Goal: Task Accomplishment & Management: Use online tool/utility

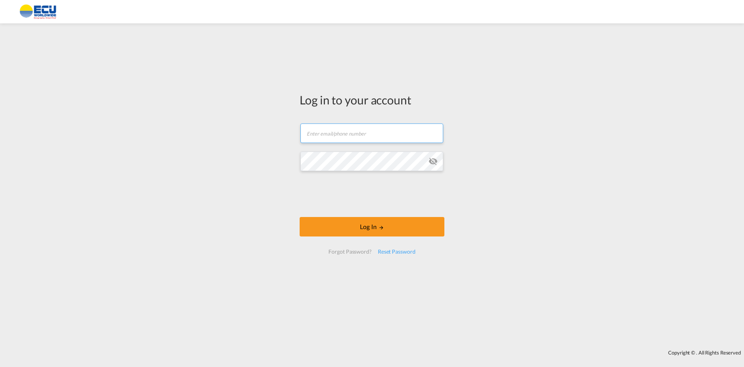
type input "[EMAIL_ADDRESS][DOMAIN_NAME]"
click at [366, 214] on form "[EMAIL_ADDRESS][DOMAIN_NAME] Password field is required Log In Forgot Password?…" at bounding box center [372, 189] width 145 height 146
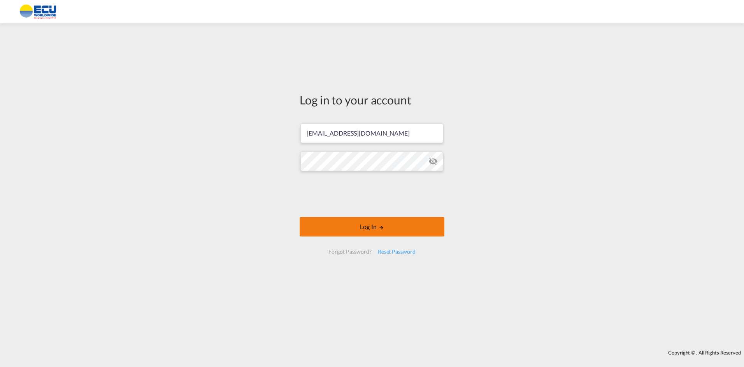
click at [367, 223] on button "Log In" at bounding box center [372, 226] width 145 height 19
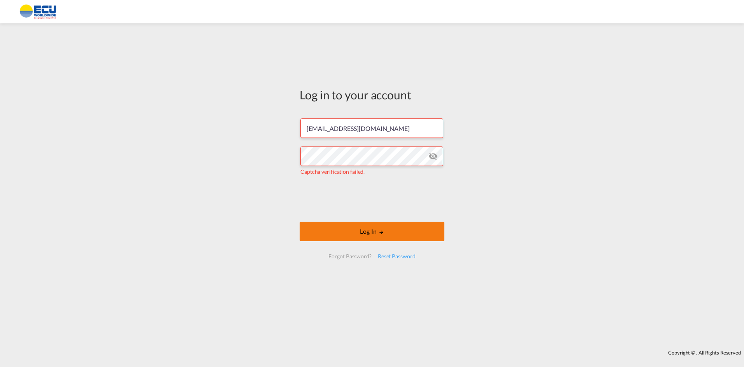
click at [368, 235] on button "Log In" at bounding box center [372, 230] width 145 height 19
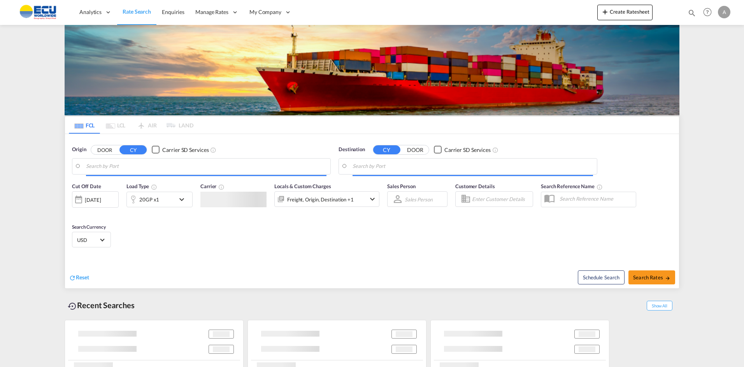
type input "[GEOGRAPHIC_DATA] ([GEOGRAPHIC_DATA]), [GEOGRAPHIC_DATA]"
type input "[GEOGRAPHIC_DATA], CIABJ"
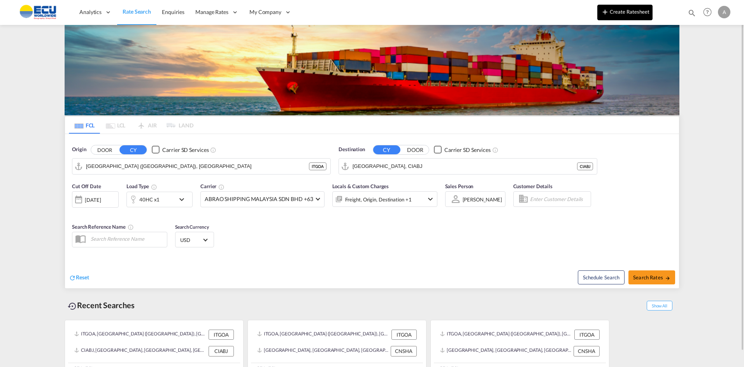
click at [625, 11] on button "Create Ratesheet" at bounding box center [624, 13] width 55 height 16
